Goal: Feedback & Contribution: Leave review/rating

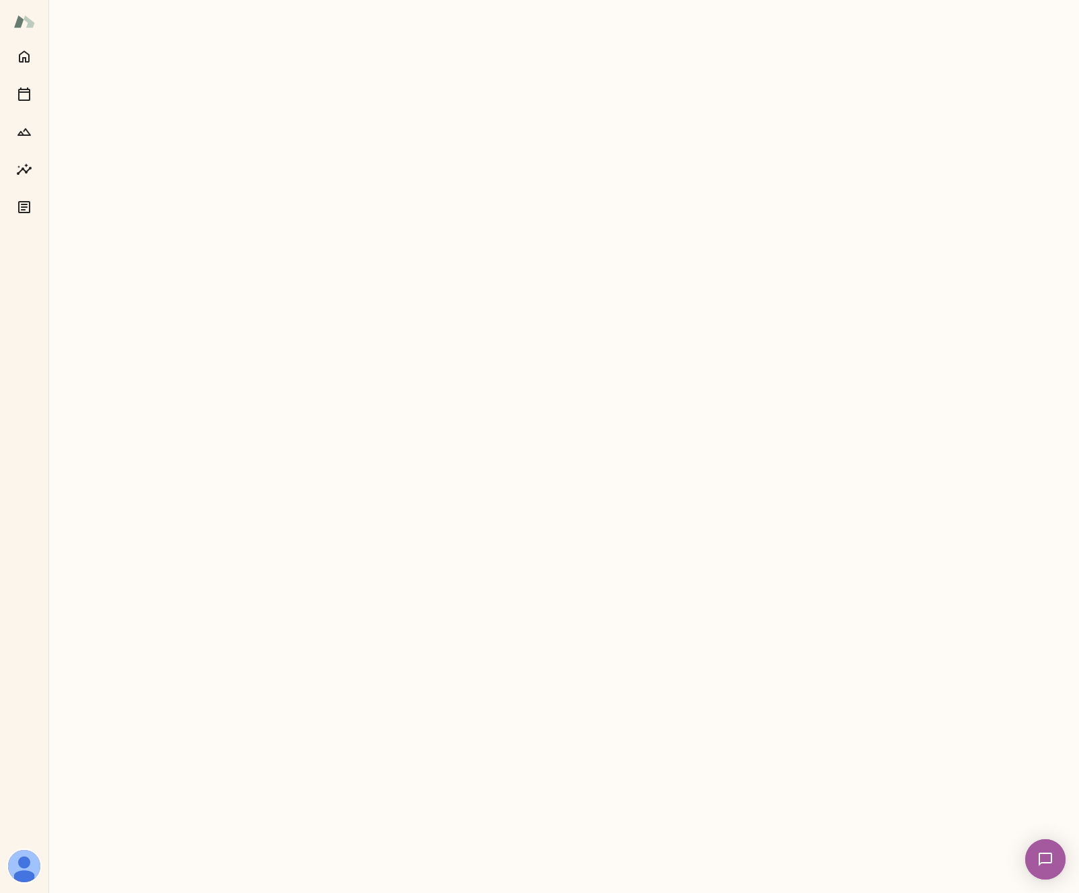
click at [28, 92] on icon "Sessions" at bounding box center [24, 93] width 12 height 13
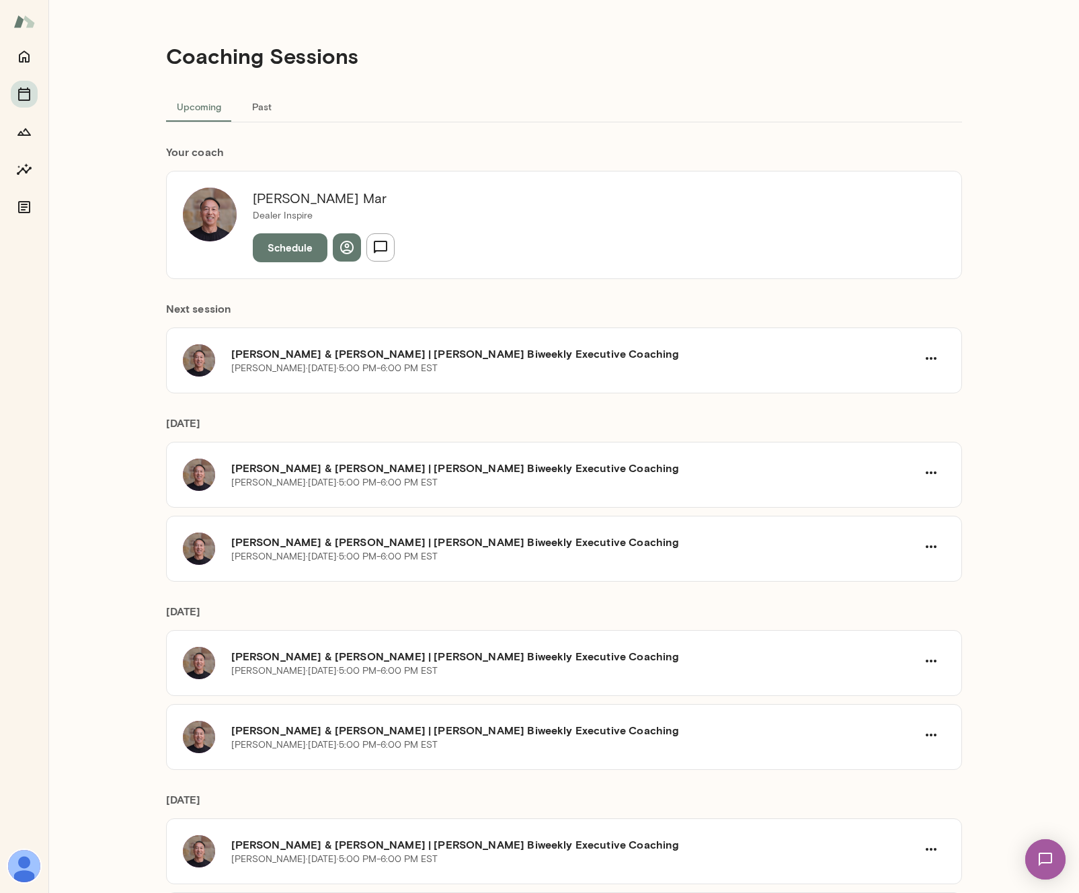
click at [21, 24] on img at bounding box center [24, 22] width 22 height 26
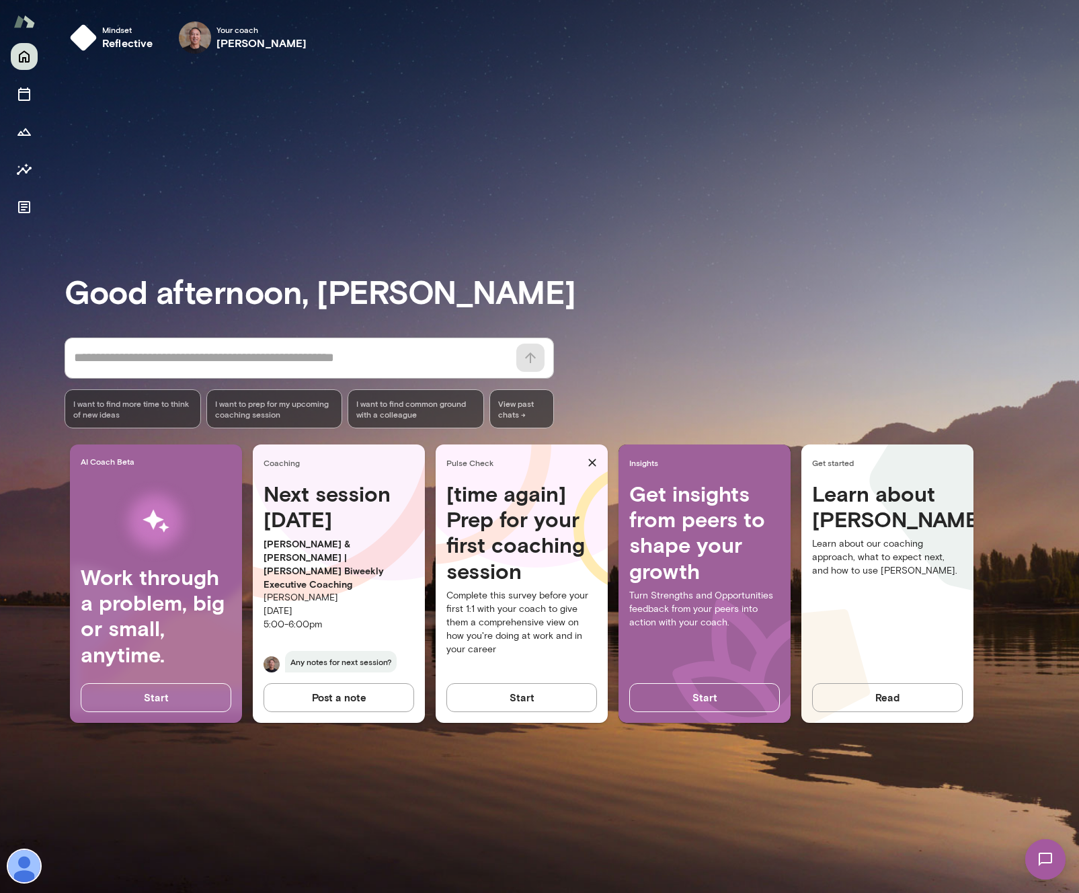
click at [1035, 861] on img at bounding box center [1045, 859] width 55 height 55
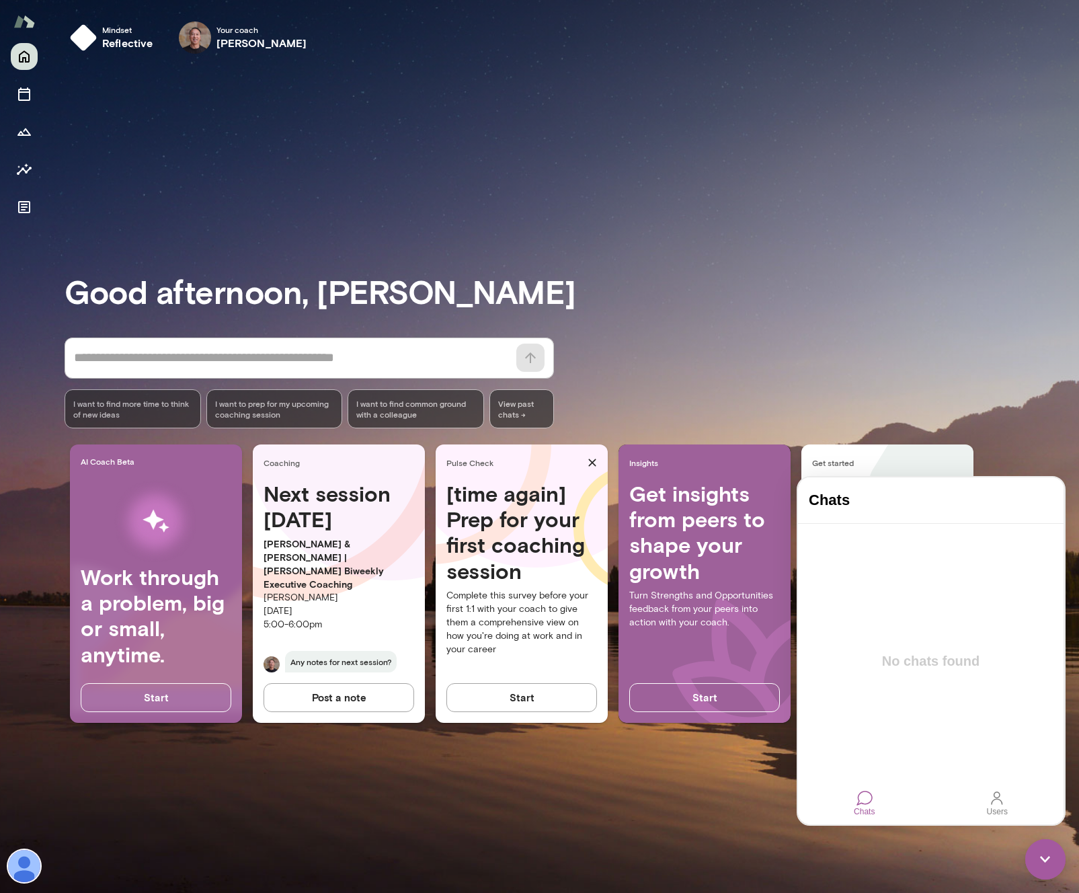
click at [1007, 797] on div "Users" at bounding box center [998, 803] width 32 height 36
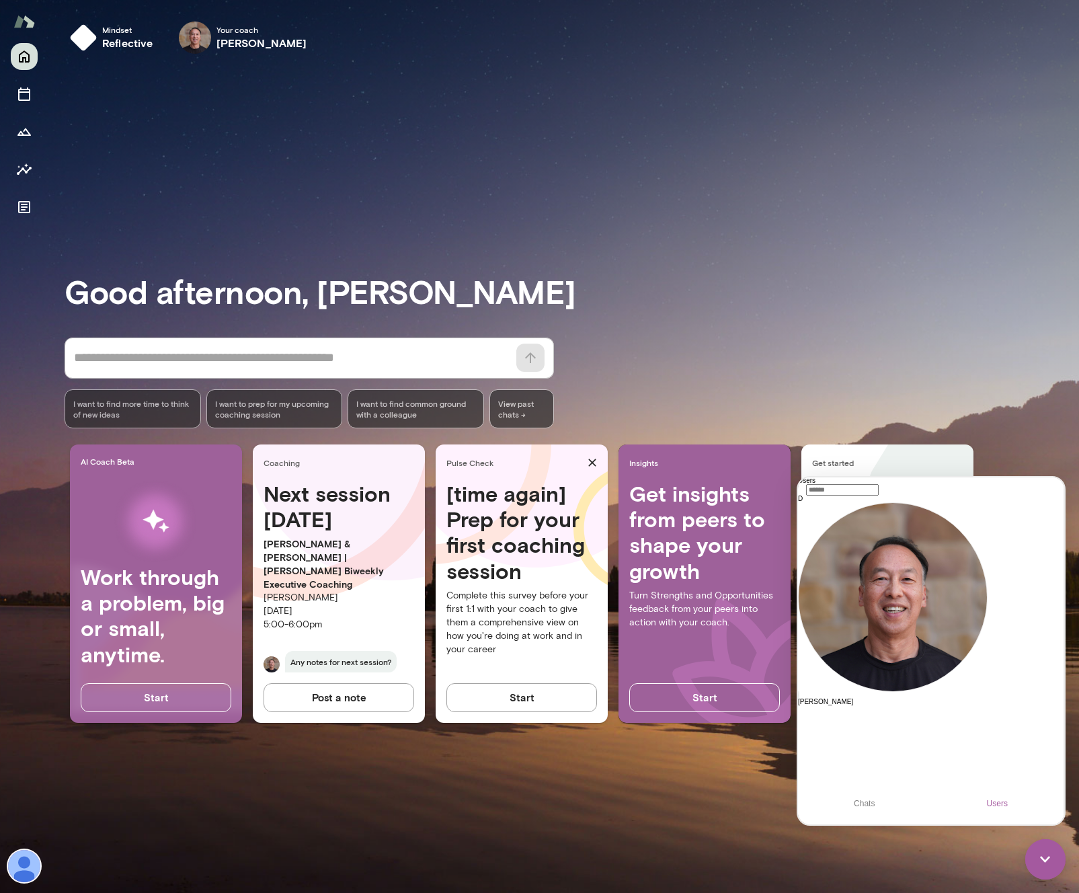
click at [865, 798] on div at bounding box center [865, 798] width 0 height 0
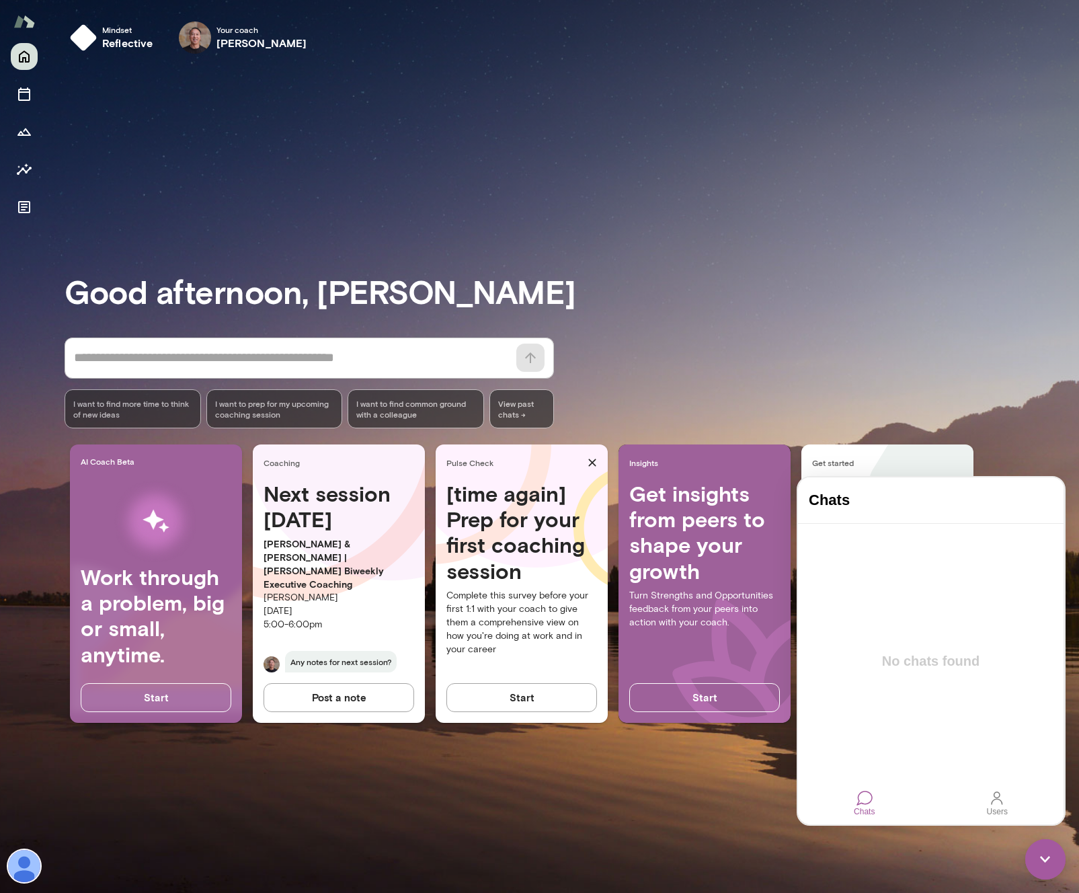
drag, startPoint x: 909, startPoint y: 623, endPoint x: 909, endPoint y: 642, distance: 18.8
click at [909, 623] on div at bounding box center [931, 651] width 266 height 254
click at [868, 506] on h4 "Chats" at bounding box center [931, 500] width 244 height 17
click at [34, 864] on img at bounding box center [24, 866] width 32 height 32
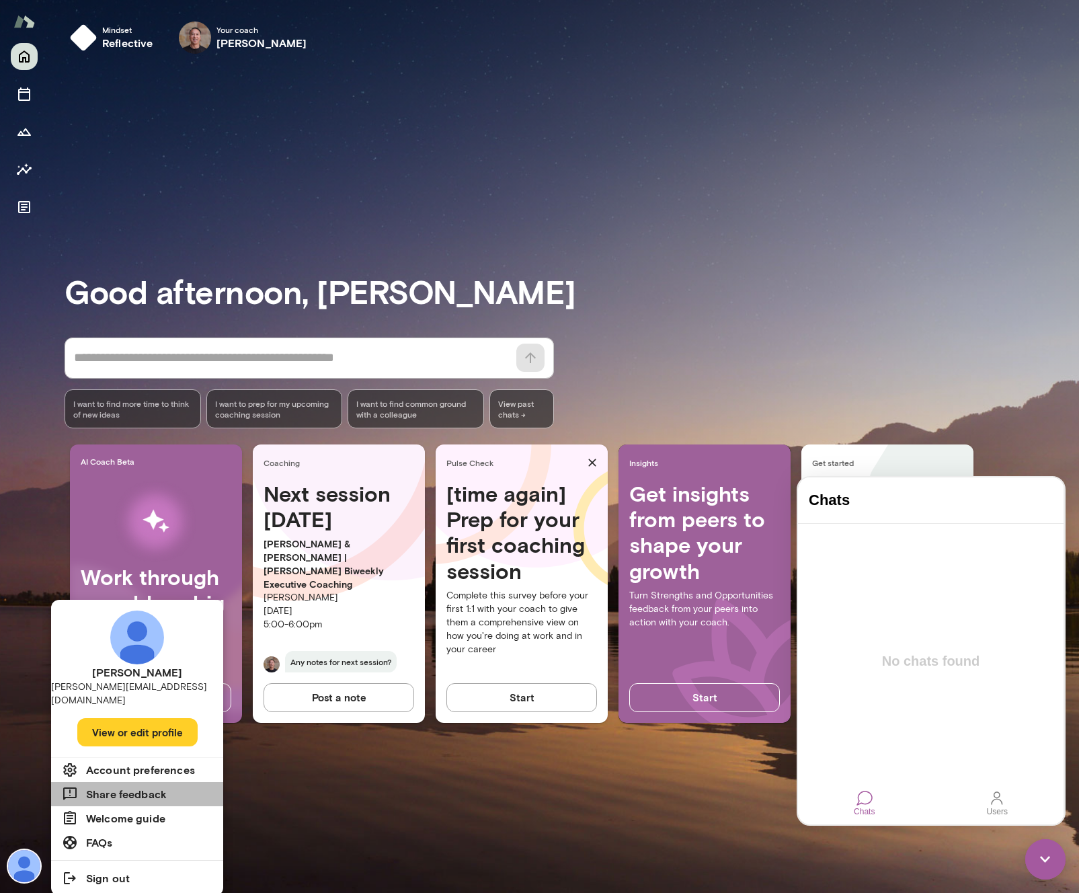
click at [139, 786] on h6 "Share feedback" at bounding box center [126, 794] width 81 height 16
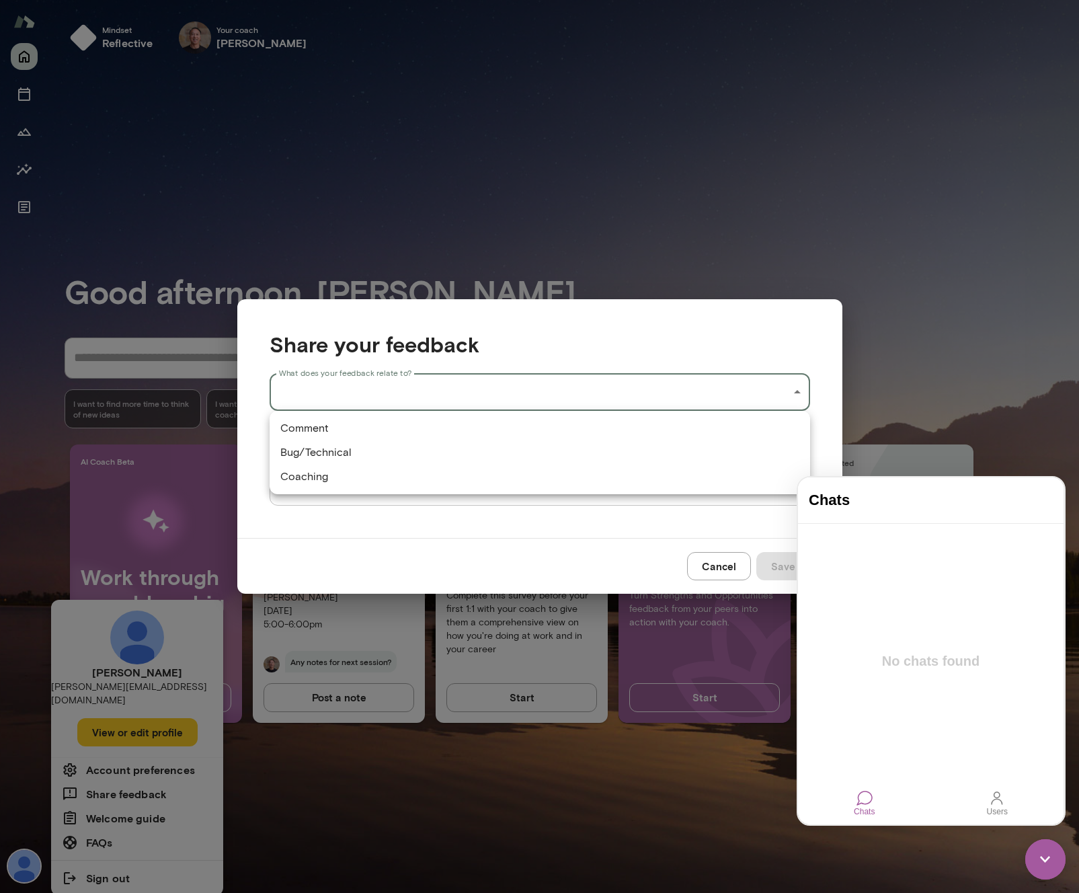
click at [468, 0] on div "Mindset reflective Your coach [PERSON_NAME] Your coach [PERSON_NAME] afternoon,…" at bounding box center [539, 0] width 1079 height 0
click at [420, 518] on div at bounding box center [539, 446] width 1079 height 893
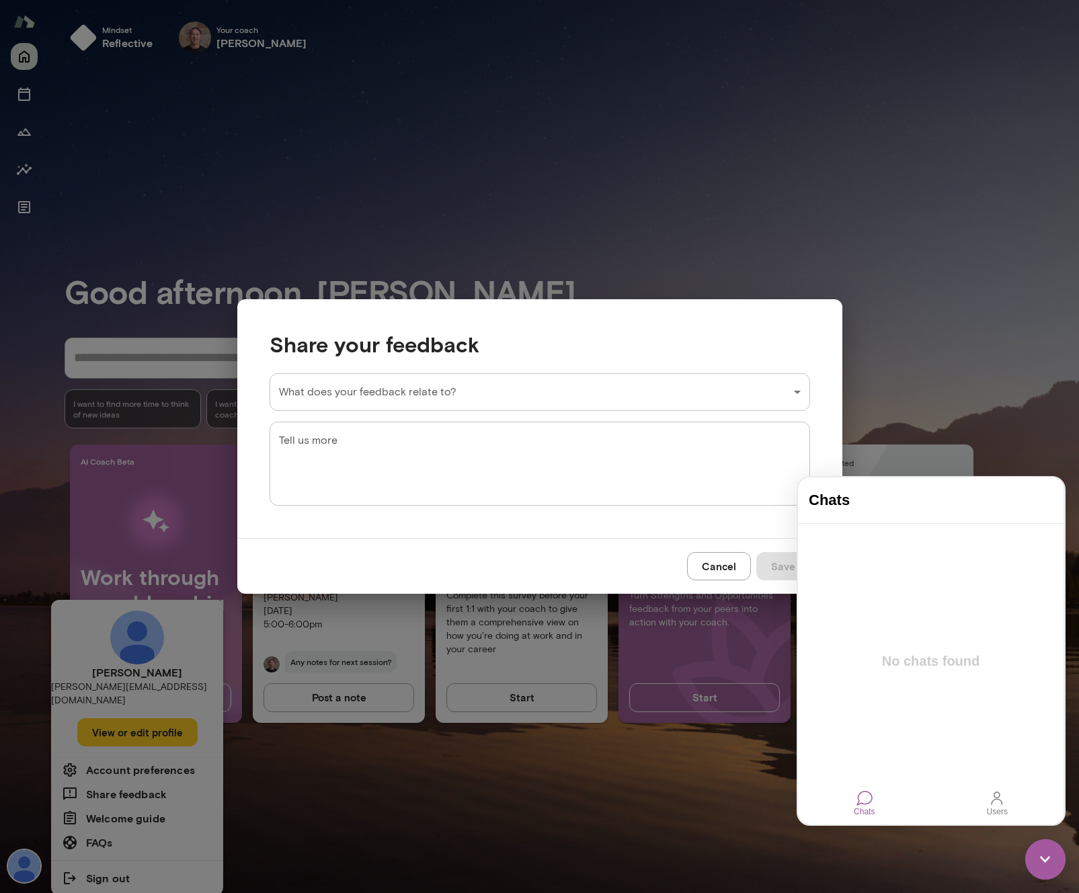
click at [1054, 861] on img at bounding box center [1046, 859] width 40 height 40
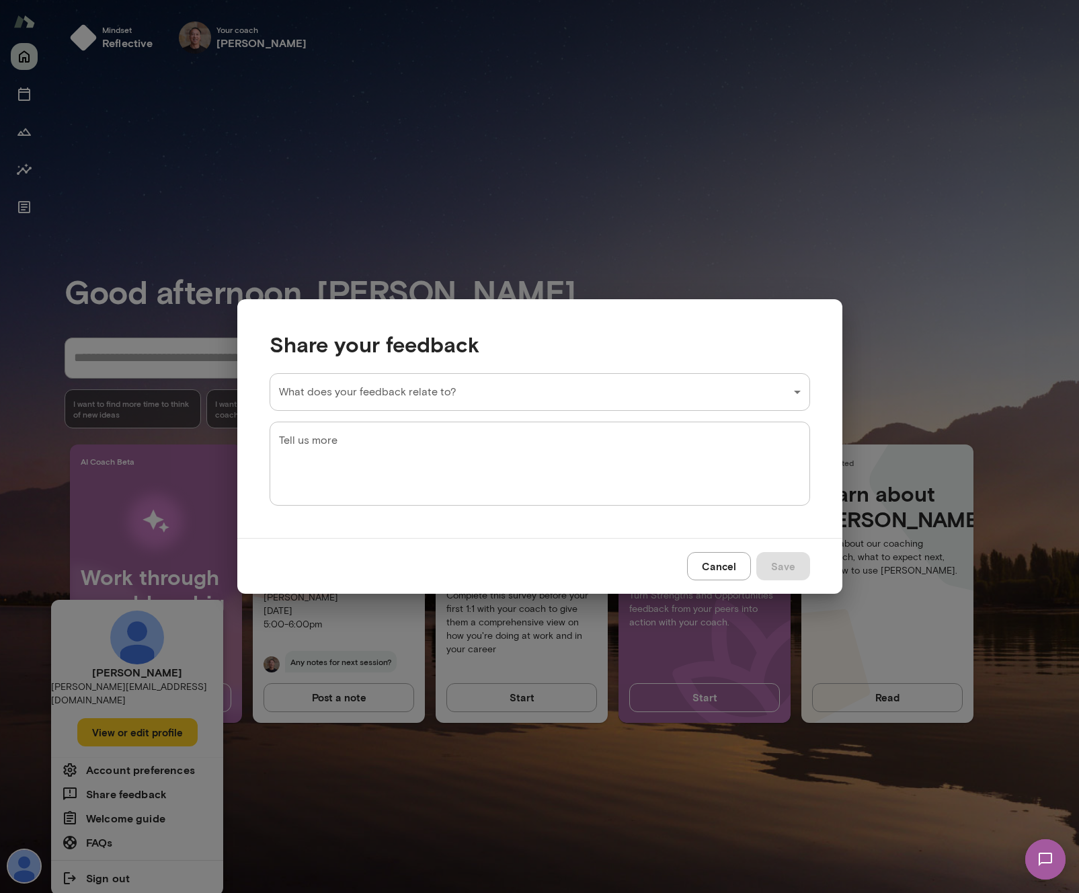
drag, startPoint x: 155, startPoint y: 755, endPoint x: 117, endPoint y: 757, distance: 38.4
click at [155, 755] on div "Share your feedback What does your feedback relate to? ​ What does your feedbac…" at bounding box center [539, 446] width 1079 height 893
click at [722, 565] on button "Cancel" at bounding box center [719, 566] width 64 height 28
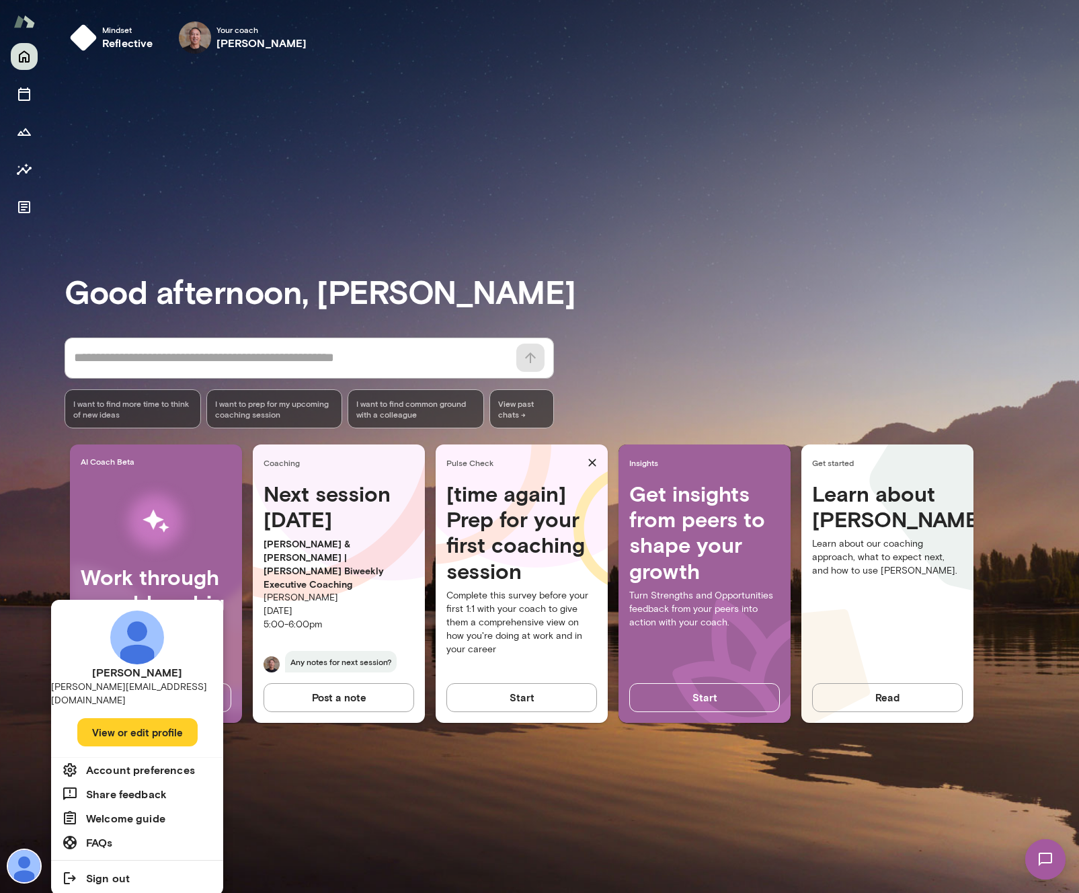
click at [140, 718] on button "View or edit profile" at bounding box center [137, 732] width 120 height 28
